Goal: Check status

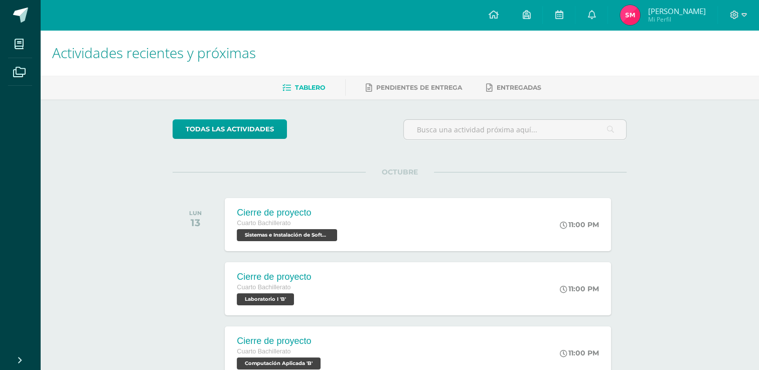
click at [653, 7] on span "Sofía Elizabeth Mi Perfil" at bounding box center [662, 15] width 89 height 20
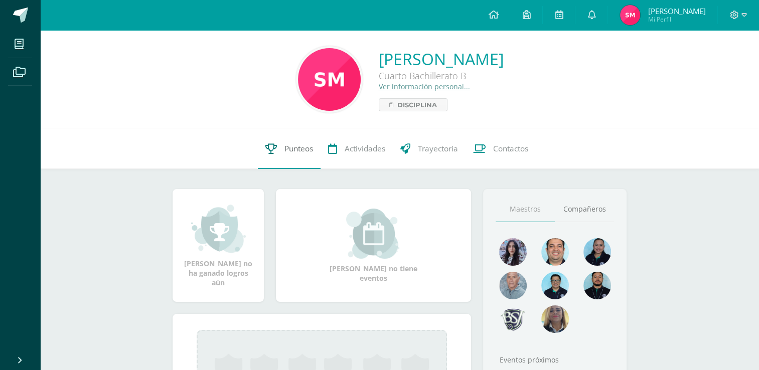
click at [289, 147] on span "Punteos" at bounding box center [298, 148] width 29 height 11
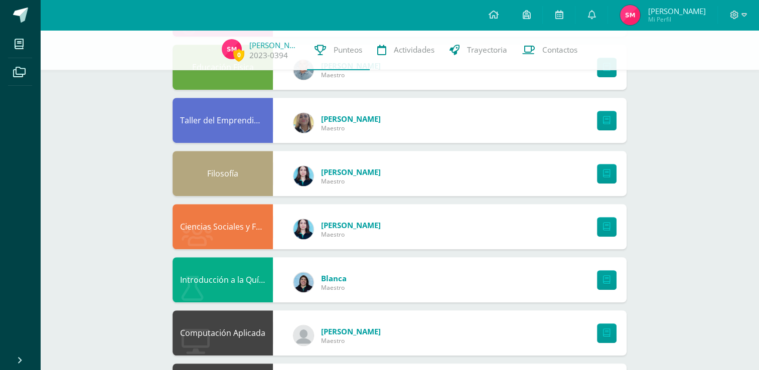
scroll to position [809, 0]
